Goal: Task Accomplishment & Management: Manage account settings

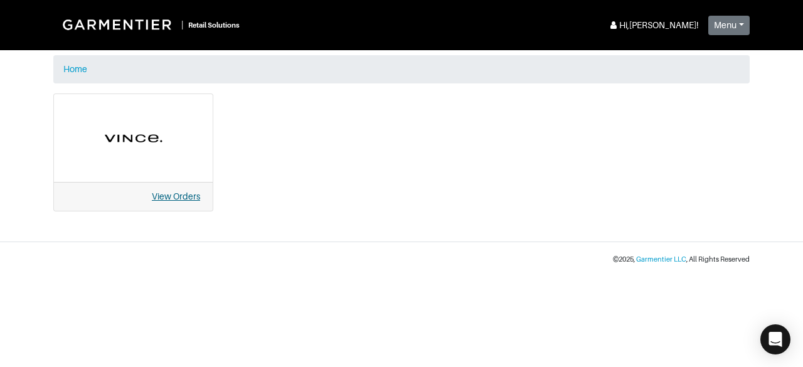
click at [185, 198] on link "View Orders" at bounding box center [176, 196] width 48 height 10
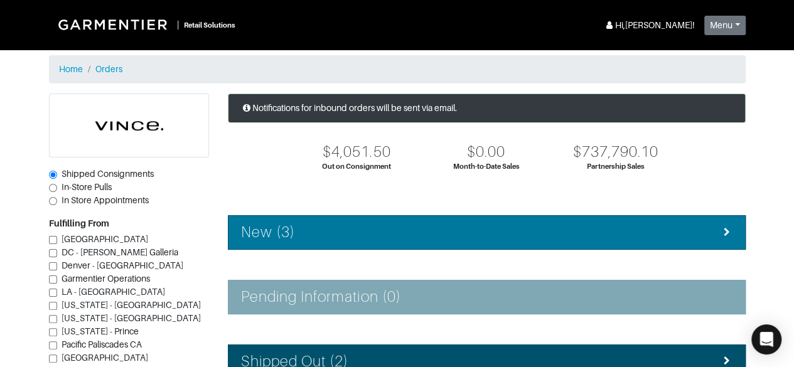
click at [298, 233] on div "New (3)" at bounding box center [486, 232] width 491 height 18
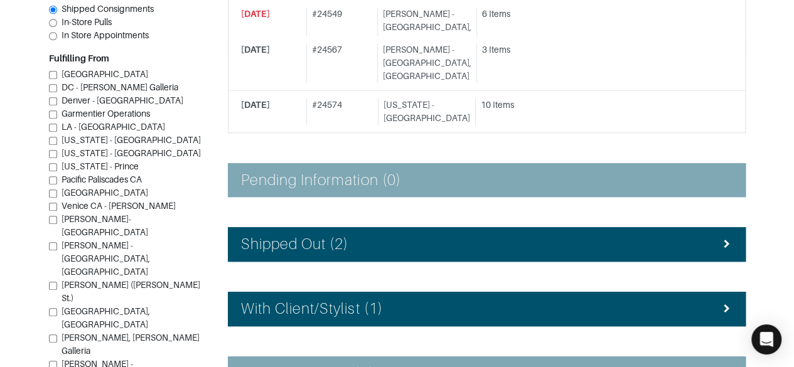
scroll to position [311, 0]
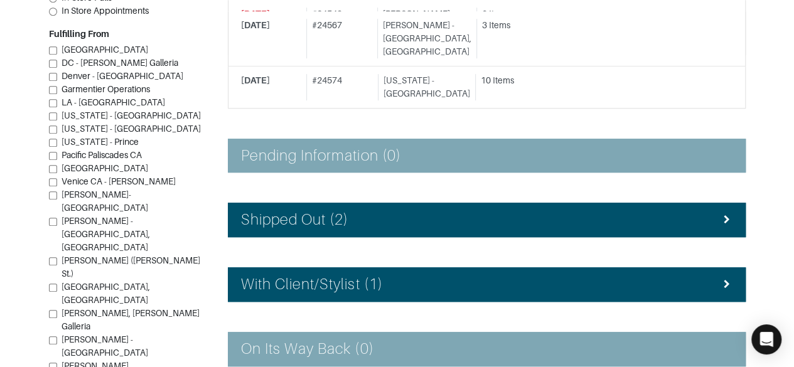
click at [690, 211] on div "Shipped Out (2)" at bounding box center [486, 220] width 491 height 18
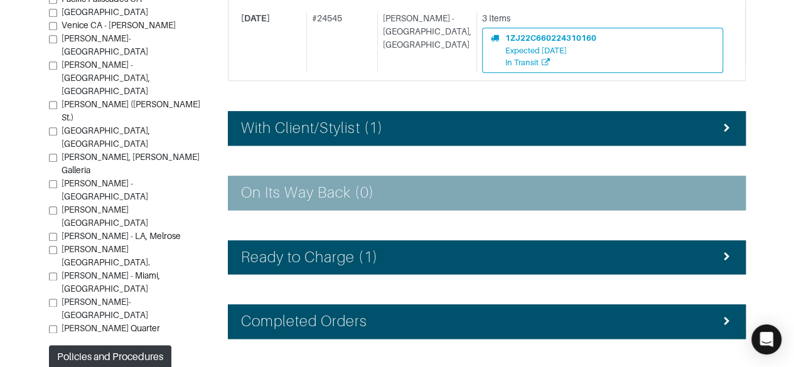
scroll to position [642, 0]
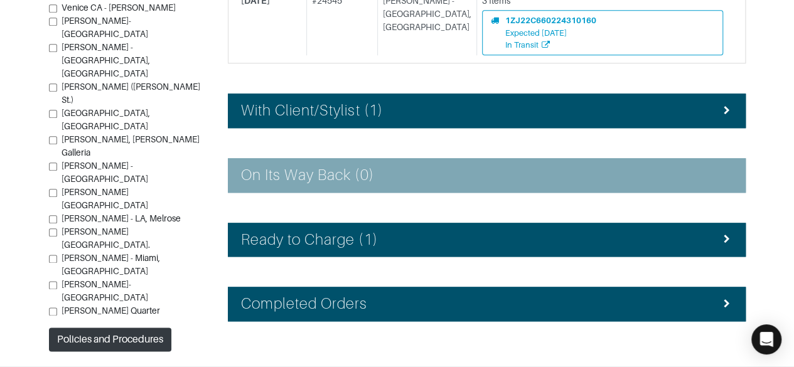
click at [707, 102] on div "With Client/Stylist (1)" at bounding box center [486, 111] width 491 height 18
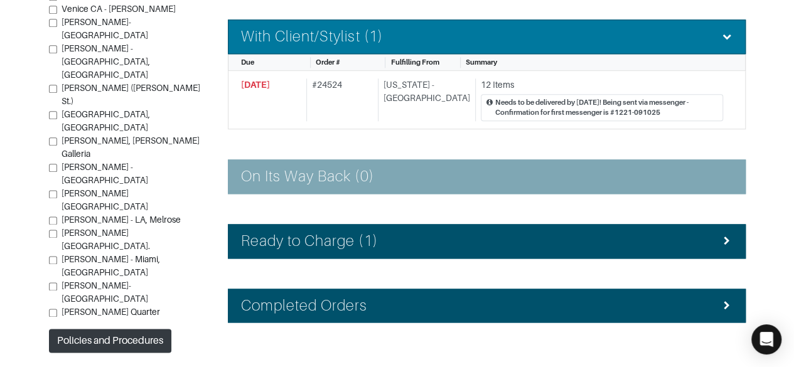
scroll to position [717, 0]
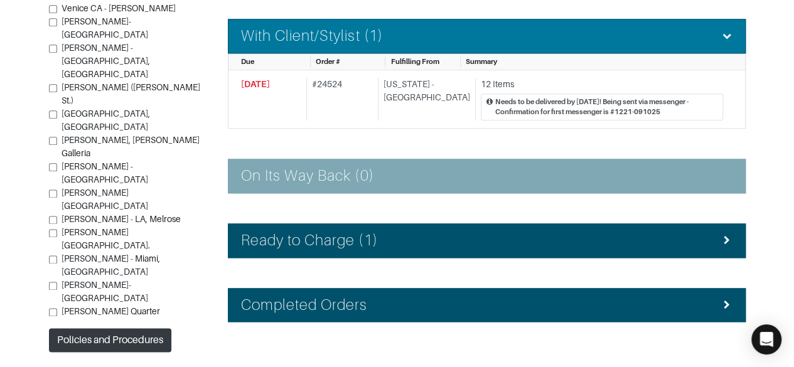
click at [680, 232] on div "Ready to Charge (1)" at bounding box center [486, 241] width 491 height 18
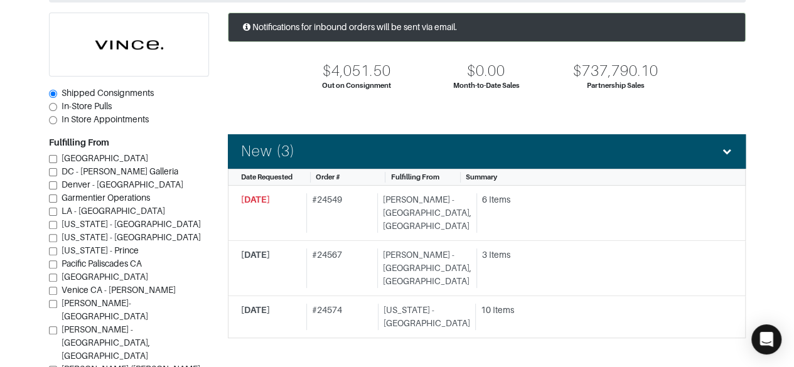
scroll to position [78, 0]
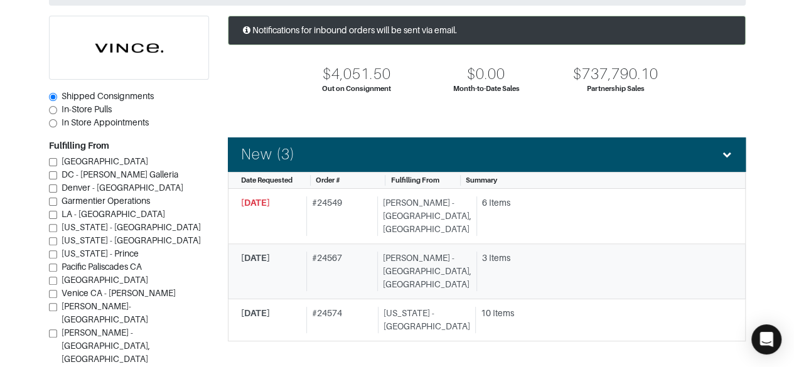
click at [484, 252] on div "3 Items" at bounding box center [602, 258] width 241 height 13
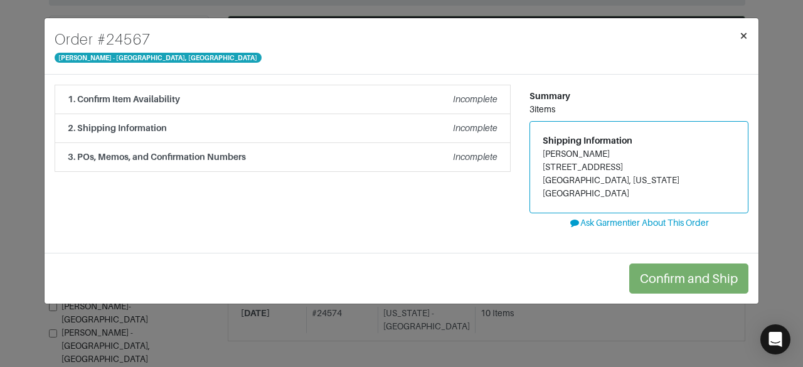
click at [746, 33] on span "×" at bounding box center [743, 35] width 9 height 17
